Goal: Information Seeking & Learning: Check status

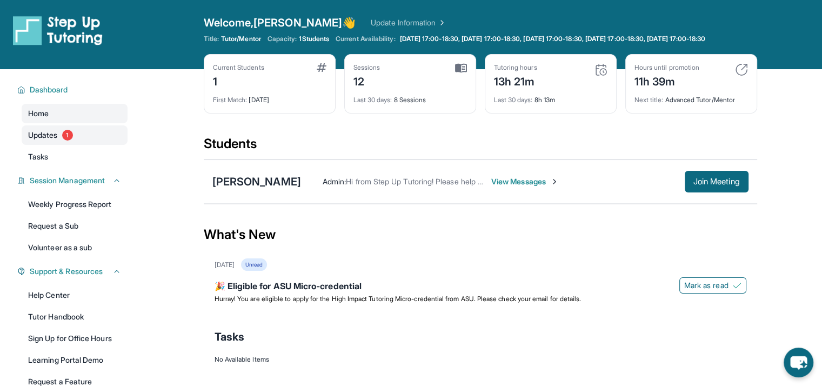
click at [59, 144] on link "Updates 1" at bounding box center [75, 134] width 106 height 19
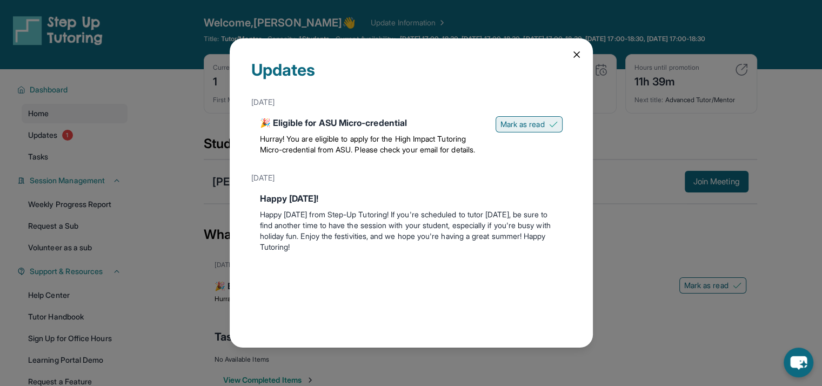
click at [510, 127] on span "Mark as read" at bounding box center [523, 124] width 44 height 11
click at [193, 175] on div "Updates [DATE] 🎉 Eligible for ASU Micro-credential Hurray! You are eligible to …" at bounding box center [411, 193] width 822 height 386
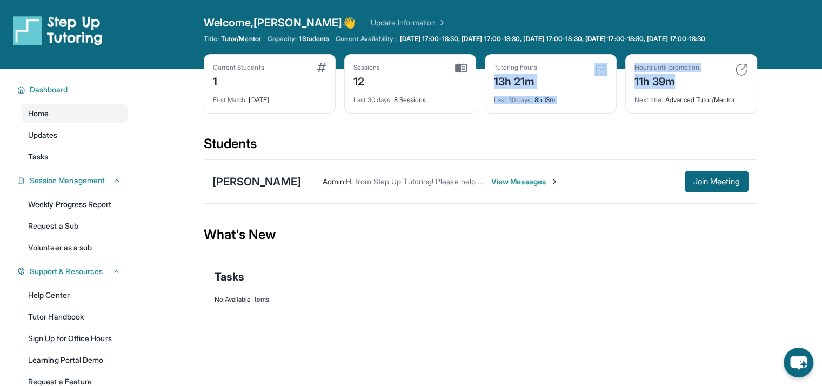
drag, startPoint x: 519, startPoint y: 84, endPoint x: 710, endPoint y: 84, distance: 190.9
click at [710, 84] on div "Current Students 1 First Match : 2 months ago Sessions 12 Last 30 days : 8 Sess…" at bounding box center [481, 94] width 554 height 81
click at [710, 84] on div "Hours until promotion 11h 39m" at bounding box center [692, 76] width 114 height 26
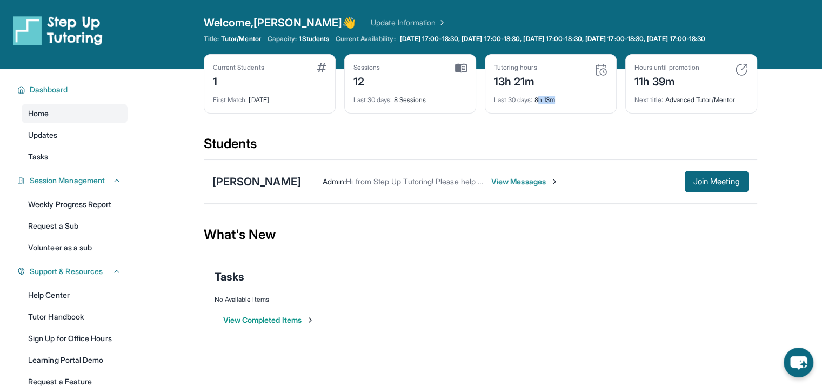
drag, startPoint x: 540, startPoint y: 114, endPoint x: 560, endPoint y: 108, distance: 20.7
click at [560, 108] on div "Tutoring hours 13h 21m Last 30 days : 8h 13m" at bounding box center [551, 83] width 132 height 59
click at [560, 104] on div "Last 30 days : 8h 13m" at bounding box center [551, 96] width 114 height 15
